Goal: Obtain resource: Download file/media

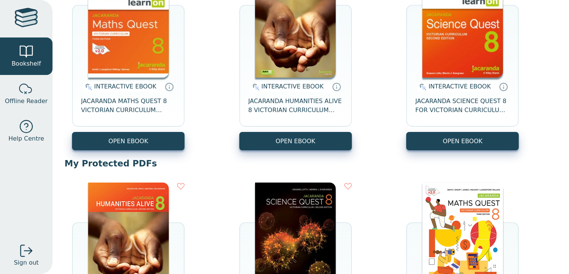
scroll to position [134, 0]
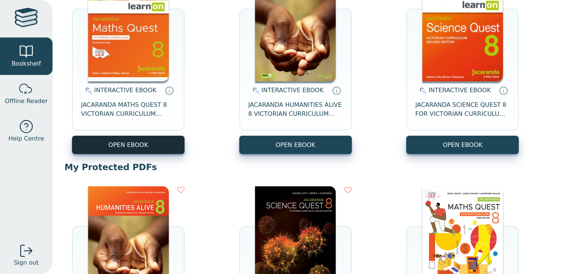
click at [171, 148] on button "OPEN EBOOK" at bounding box center [128, 145] width 112 height 18
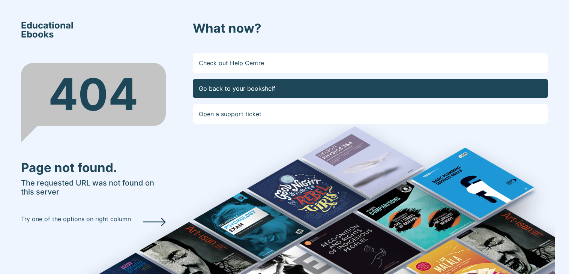
click at [231, 82] on link "Go back to your bookshelf" at bounding box center [370, 88] width 355 height 19
click at [244, 84] on link "Go back to your bookshelf" at bounding box center [370, 88] width 355 height 19
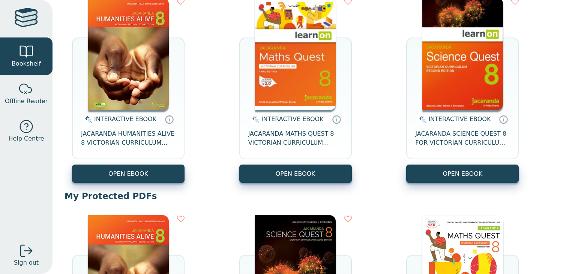
scroll to position [121, 0]
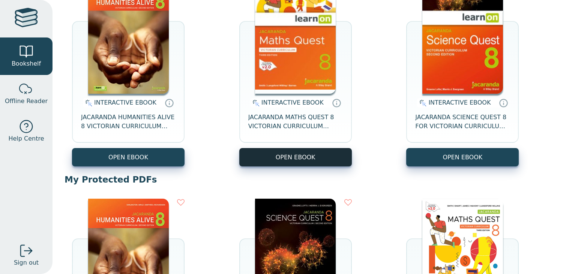
click at [285, 162] on button "OPEN EBOOK" at bounding box center [295, 157] width 112 height 18
